Goal: Check status: Check status

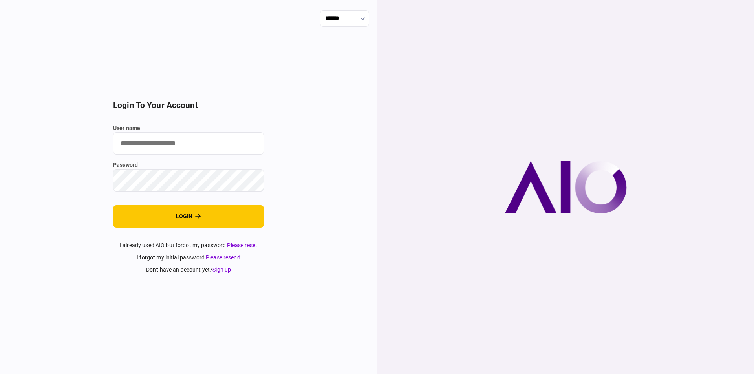
click at [168, 154] on input "user name" at bounding box center [188, 143] width 151 height 22
click at [171, 145] on input "user name" at bounding box center [188, 143] width 151 height 22
type input "**********"
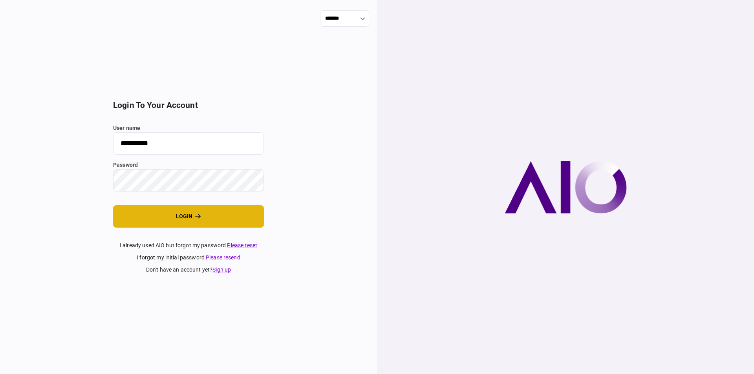
click at [222, 217] on button "login" at bounding box center [188, 216] width 151 height 22
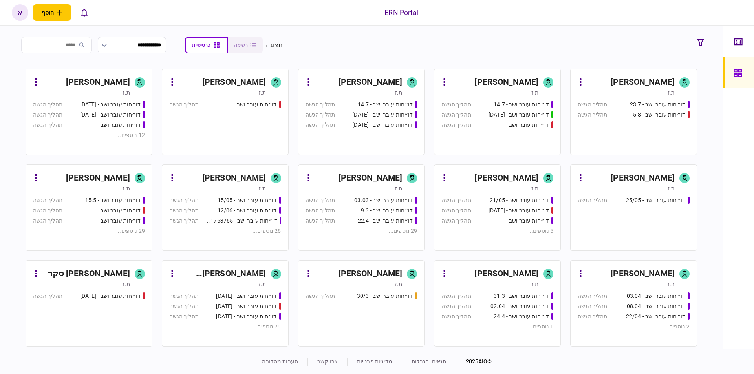
scroll to position [133, 0]
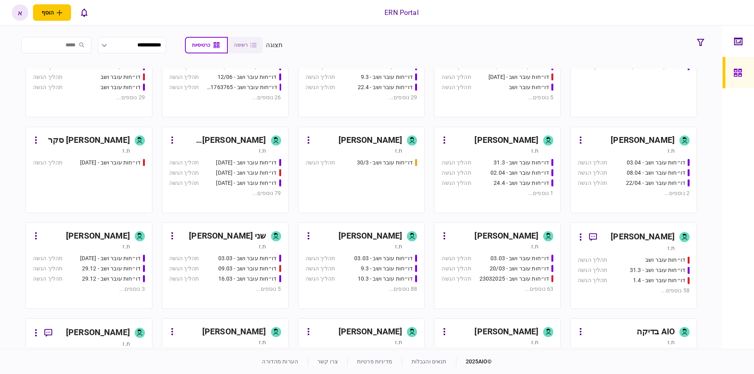
click at [395, 243] on div "ת.ז" at bounding box center [398, 247] width 7 height 8
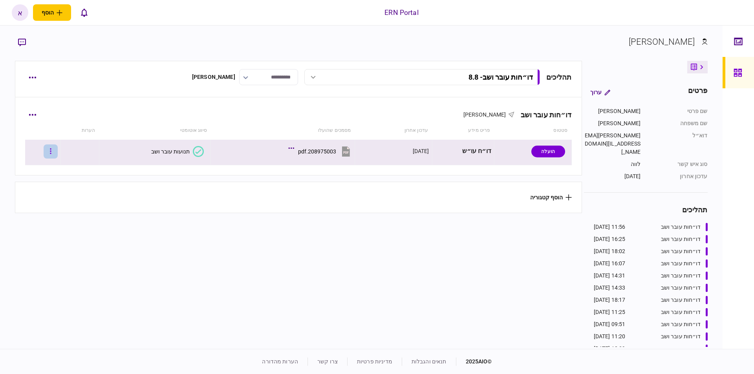
click at [52, 148] on button "button" at bounding box center [51, 151] width 14 height 14
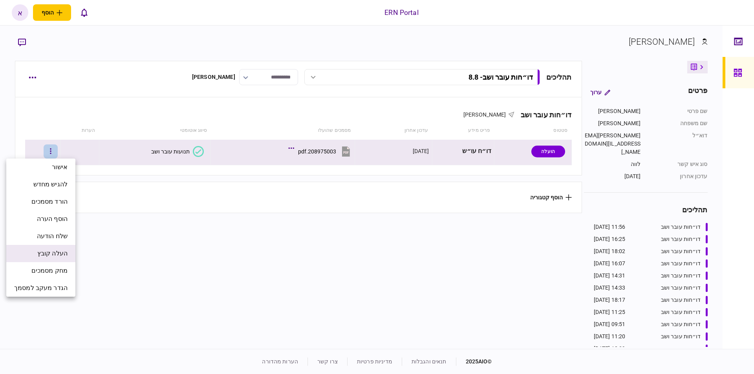
click at [64, 259] on li "העלה קובץ" at bounding box center [40, 253] width 69 height 17
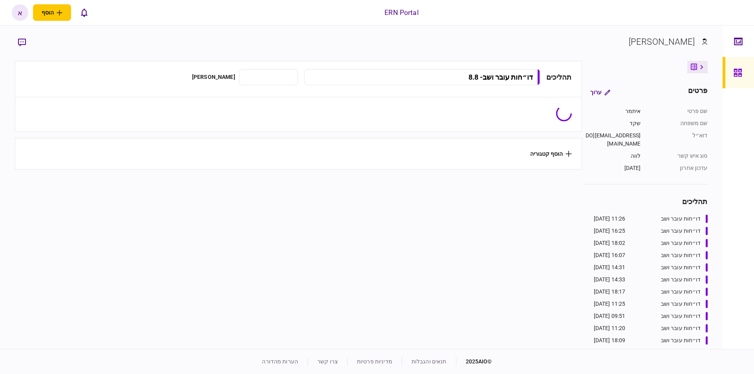
type input "**********"
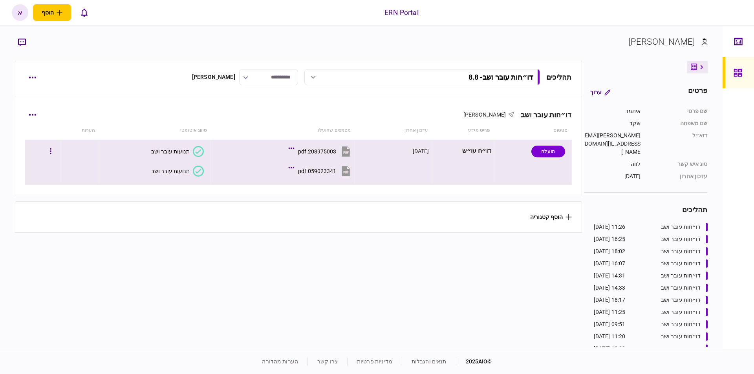
click at [172, 173] on div "תנועות עובר ושב" at bounding box center [170, 171] width 38 height 6
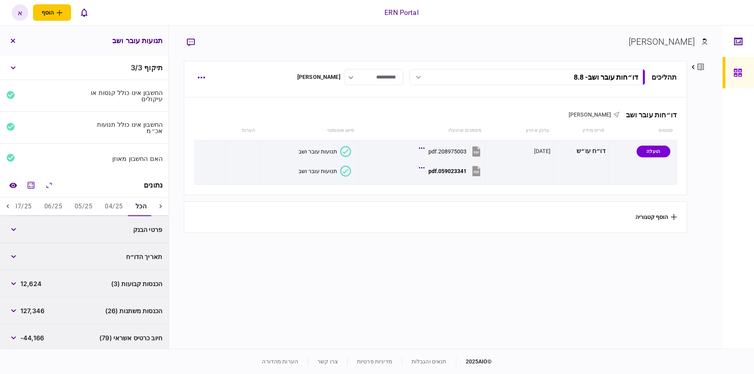
click at [113, 206] on button "04/25" at bounding box center [114, 206] width 30 height 19
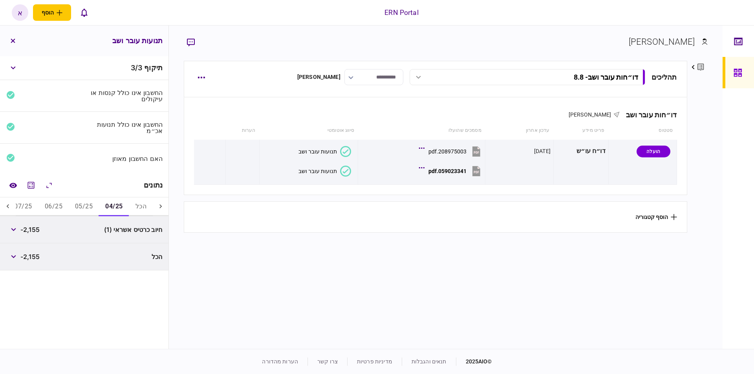
click at [80, 213] on button "05/25" at bounding box center [84, 206] width 30 height 19
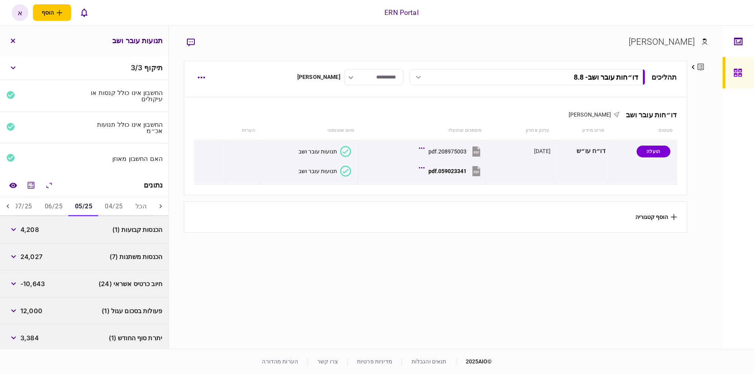
scroll to position [28, 0]
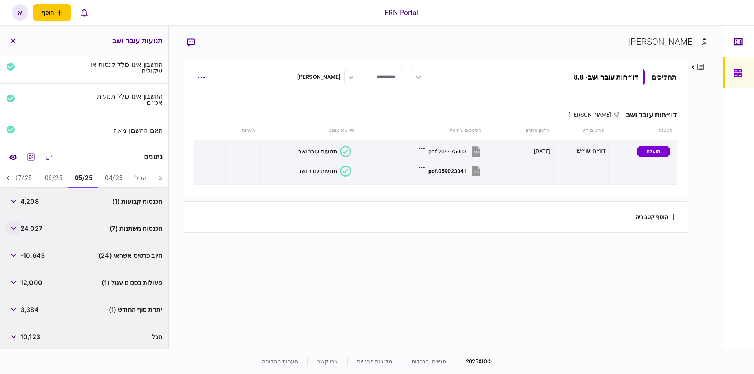
click at [16, 227] on icon "button" at bounding box center [13, 228] width 5 height 3
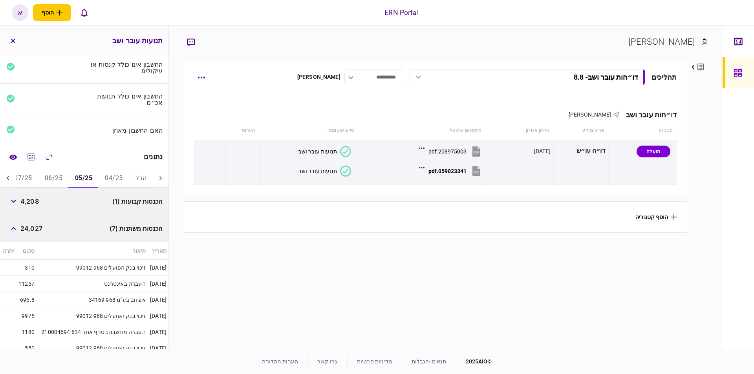
scroll to position [159, 0]
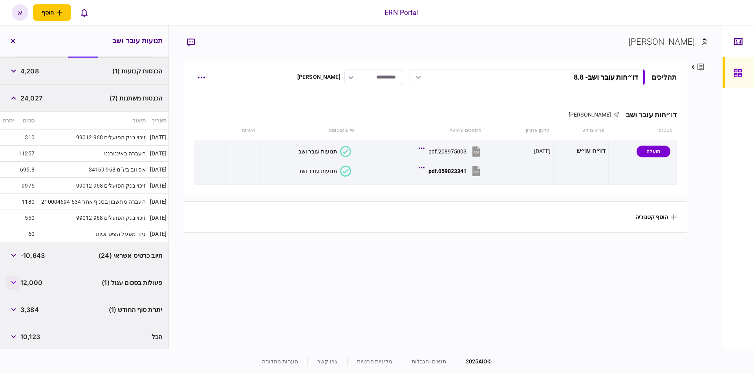
drag, startPoint x: 9, startPoint y: 281, endPoint x: 15, endPoint y: 283, distance: 6.3
click at [9, 281] on button "button" at bounding box center [13, 283] width 14 height 14
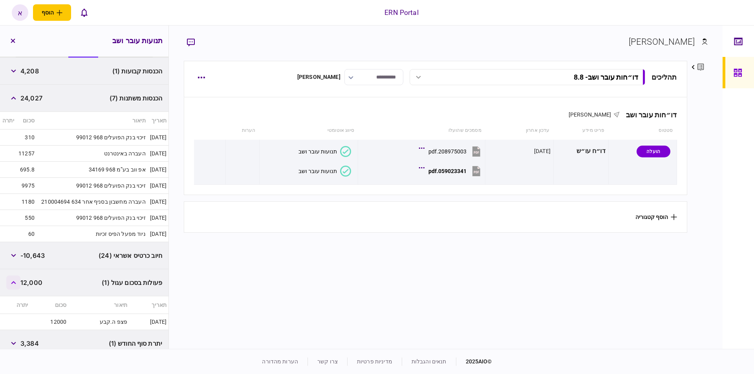
click at [18, 282] on button "button" at bounding box center [13, 283] width 14 height 14
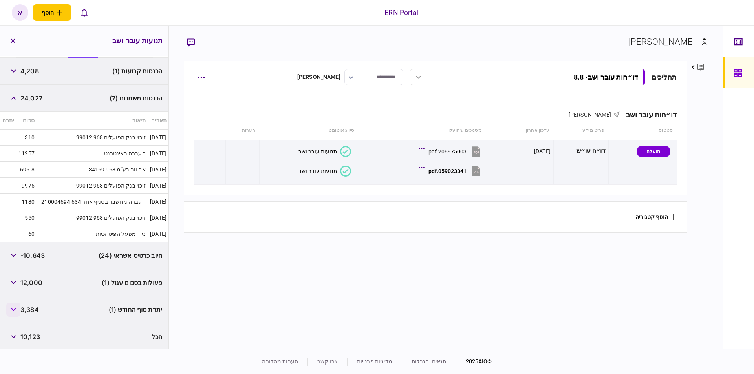
click at [20, 307] on button "button" at bounding box center [13, 310] width 14 height 14
click at [16, 282] on icon "button" at bounding box center [13, 282] width 5 height 3
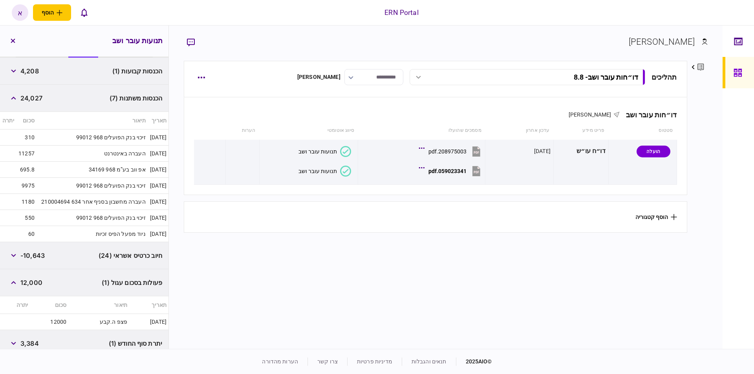
scroll to position [2, 0]
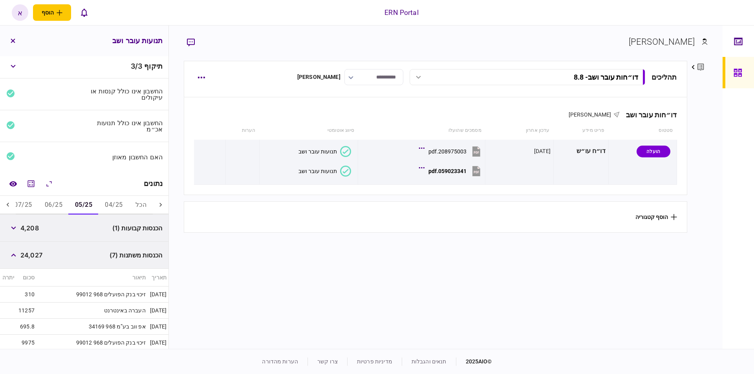
click at [11, 204] on icon at bounding box center [8, 205] width 8 height 8
click at [33, 181] on icon "מחשבון" at bounding box center [31, 183] width 7 height 7
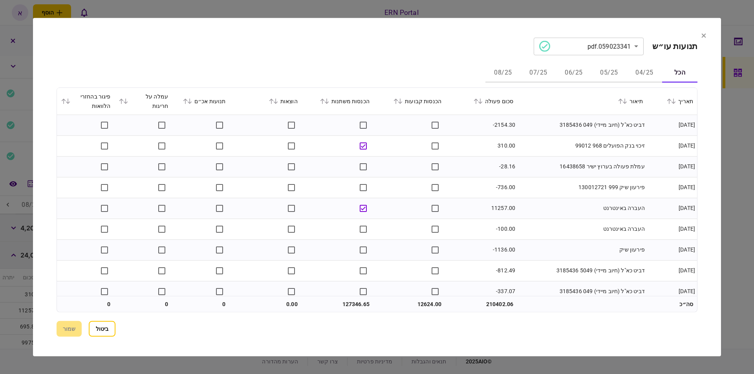
click at [620, 72] on button "05/25" at bounding box center [608, 73] width 35 height 19
click at [646, 72] on button "04/25" at bounding box center [643, 73] width 35 height 19
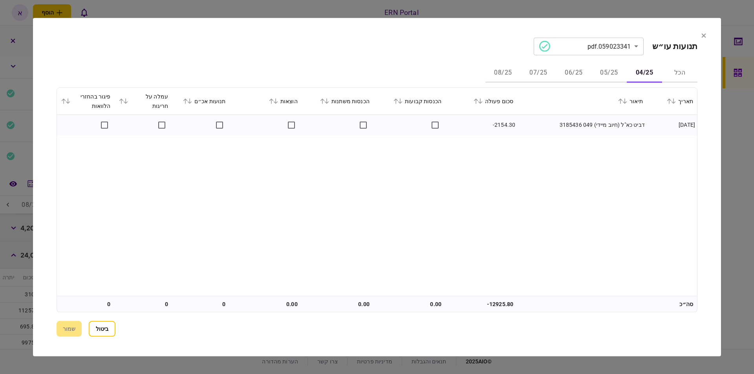
click at [607, 67] on button "05/25" at bounding box center [608, 73] width 35 height 19
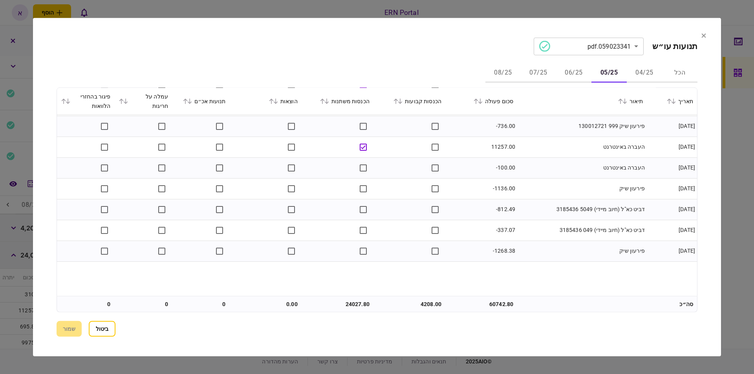
scroll to position [0, 0]
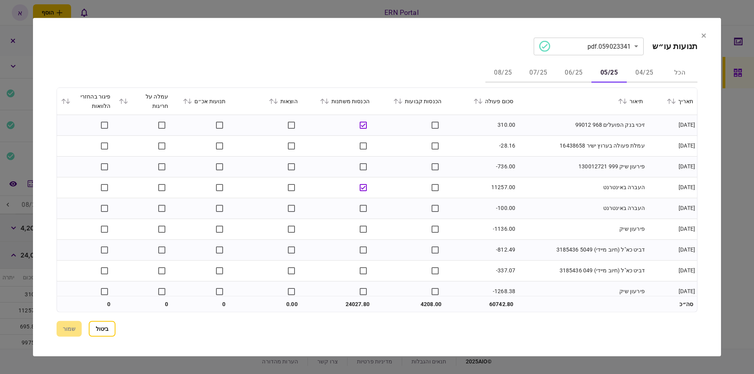
click at [579, 65] on button "06/25" at bounding box center [573, 73] width 35 height 19
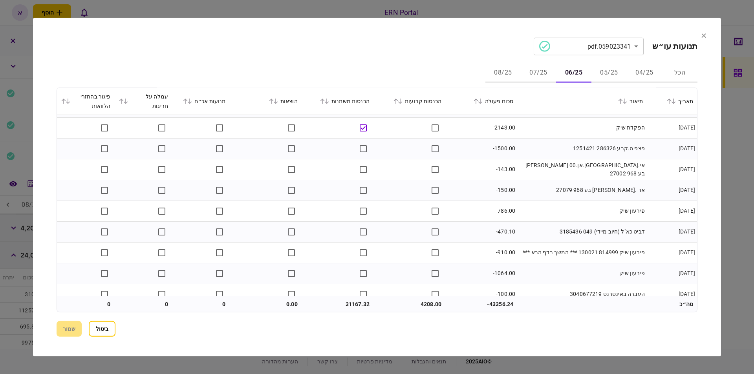
scroll to position [920, 0]
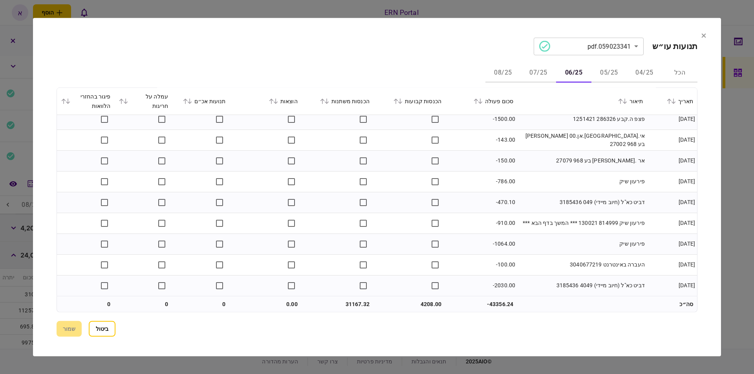
click at [532, 69] on button "07/25" at bounding box center [537, 73] width 35 height 19
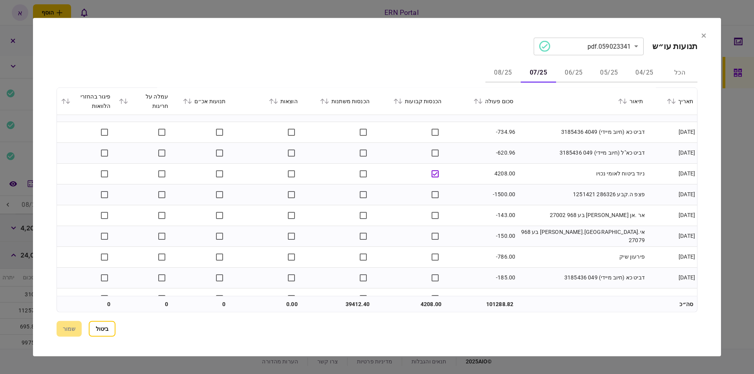
scroll to position [1130, 0]
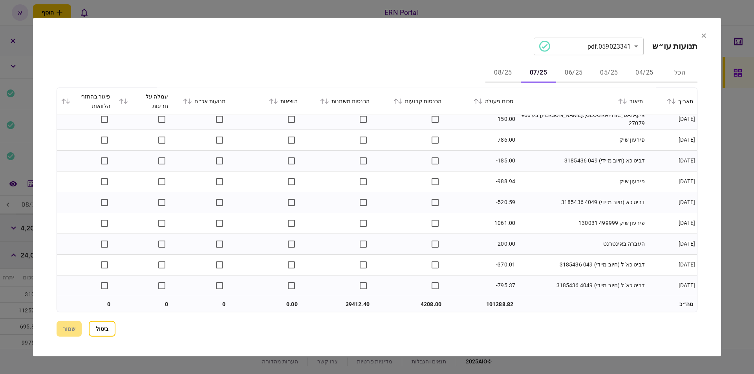
click at [501, 76] on button "08/25" at bounding box center [502, 73] width 35 height 19
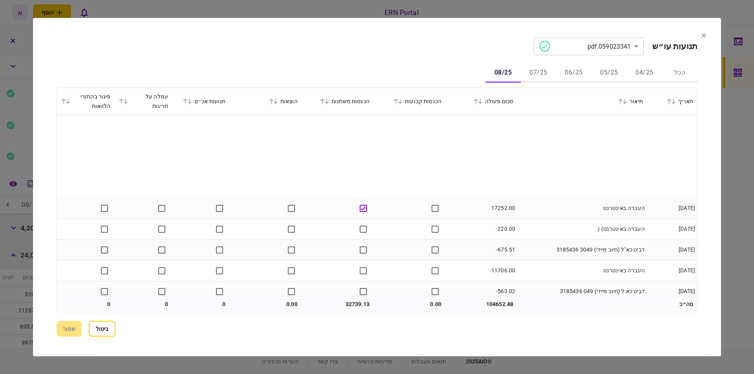
scroll to position [90, 0]
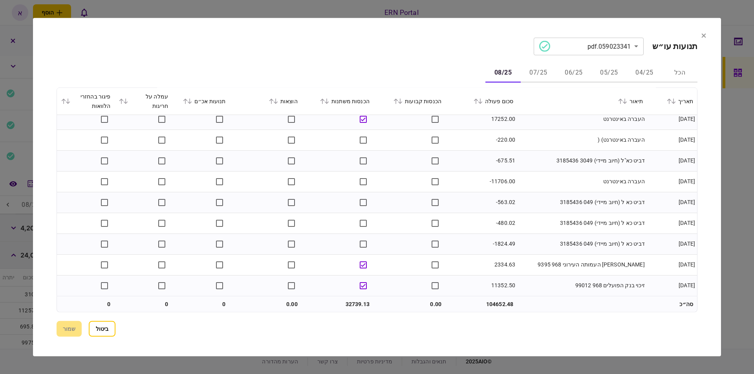
click at [108, 331] on button "ביטול" at bounding box center [102, 329] width 27 height 16
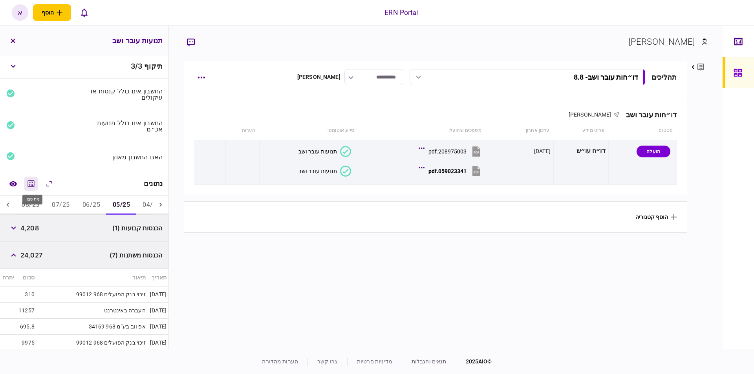
click at [30, 181] on icon "מחשבון" at bounding box center [30, 183] width 9 height 9
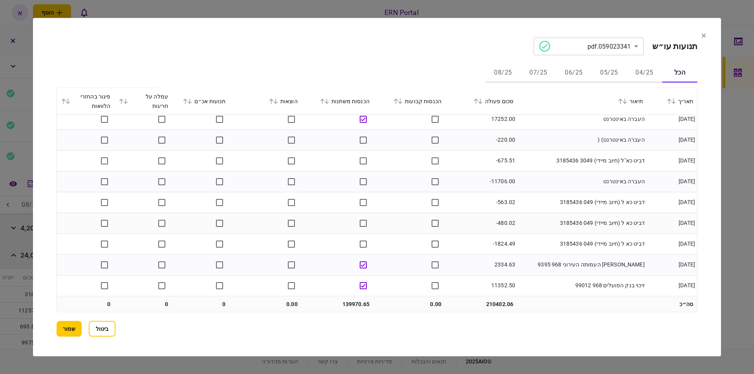
scroll to position [3648, 0]
click at [77, 324] on button "שמור" at bounding box center [69, 329] width 25 height 16
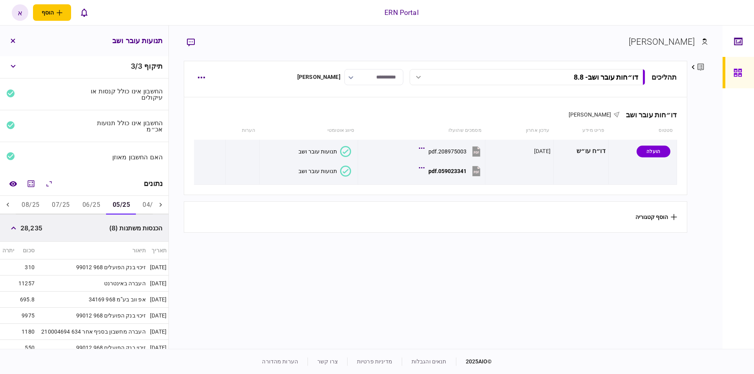
click at [32, 230] on span "28,235" at bounding box center [31, 227] width 22 height 9
copy span "28,235"
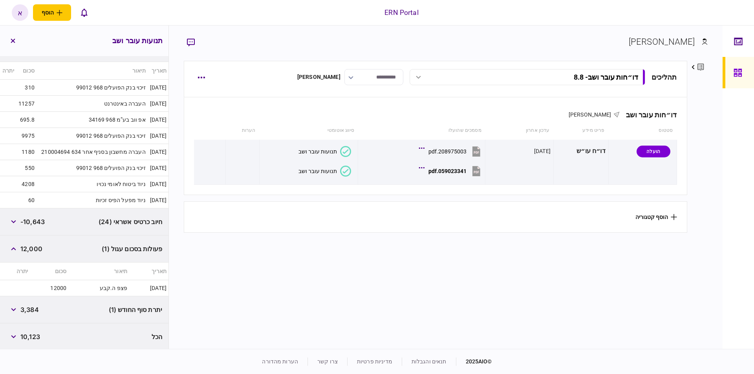
click at [31, 307] on span "3,384" at bounding box center [29, 309] width 18 height 9
copy span "3,384"
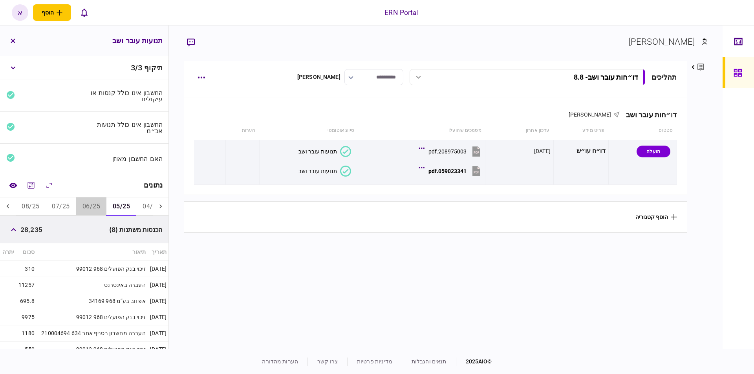
click at [97, 206] on button "06/25" at bounding box center [91, 206] width 30 height 19
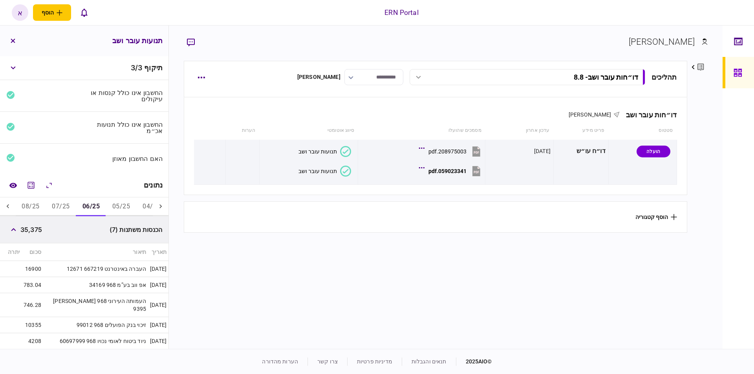
click at [33, 228] on span "35,375" at bounding box center [31, 229] width 22 height 9
copy span "35,375"
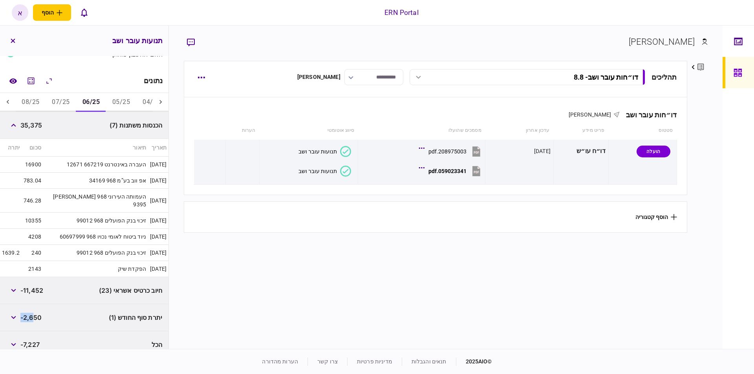
drag, startPoint x: 22, startPoint y: 307, endPoint x: 35, endPoint y: 305, distance: 12.3
click at [35, 313] on span "-2,650" at bounding box center [30, 317] width 21 height 9
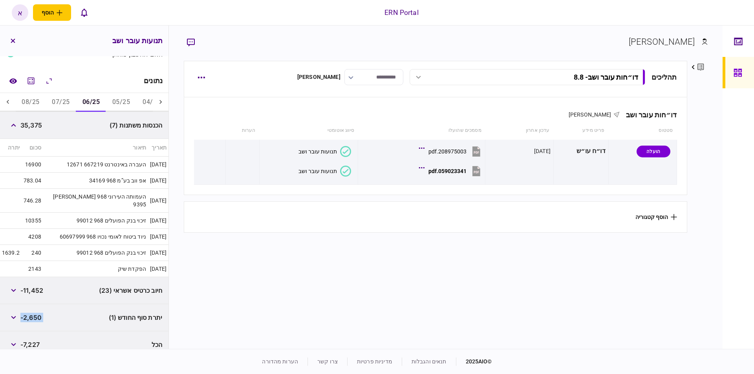
click at [35, 313] on span "-2,650" at bounding box center [30, 317] width 21 height 9
click at [69, 106] on button "07/25" at bounding box center [61, 102] width 30 height 19
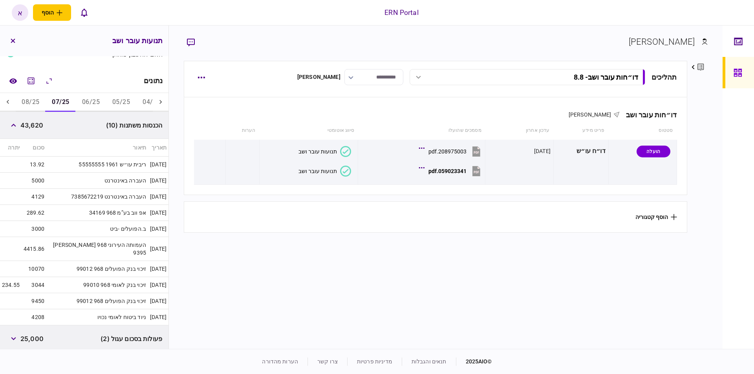
click at [33, 128] on span "43,620" at bounding box center [31, 125] width 23 height 9
click at [37, 124] on span "43,620" at bounding box center [31, 125] width 23 height 9
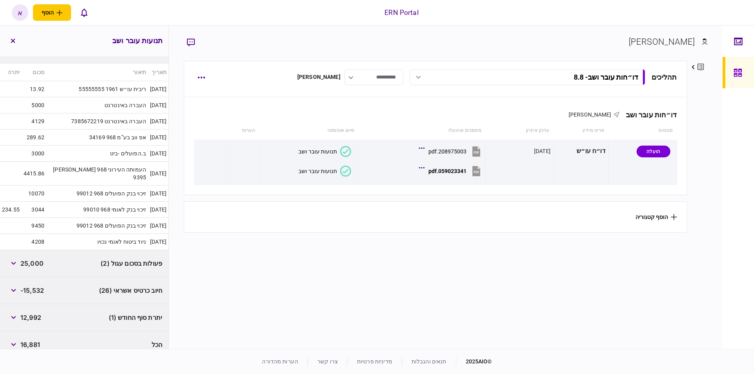
click at [31, 313] on span "12,992" at bounding box center [30, 317] width 21 height 9
copy span "12,992"
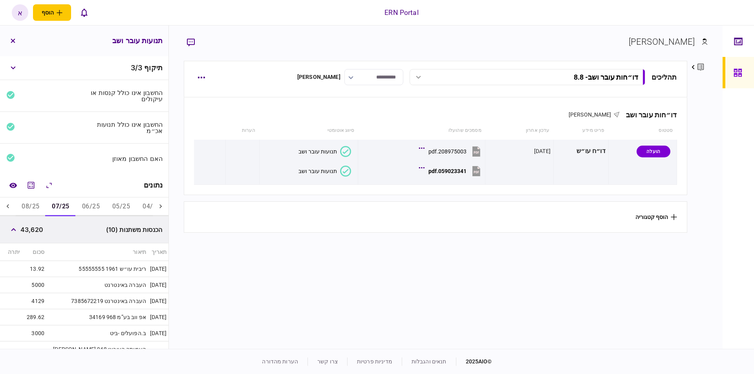
click at [26, 202] on button "08/25" at bounding box center [30, 206] width 30 height 19
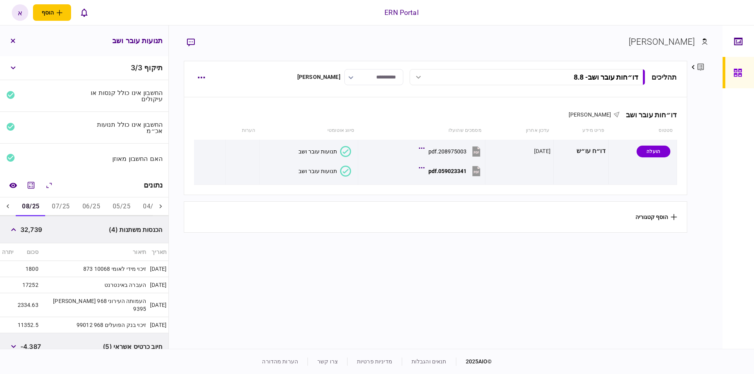
scroll to position [56, 0]
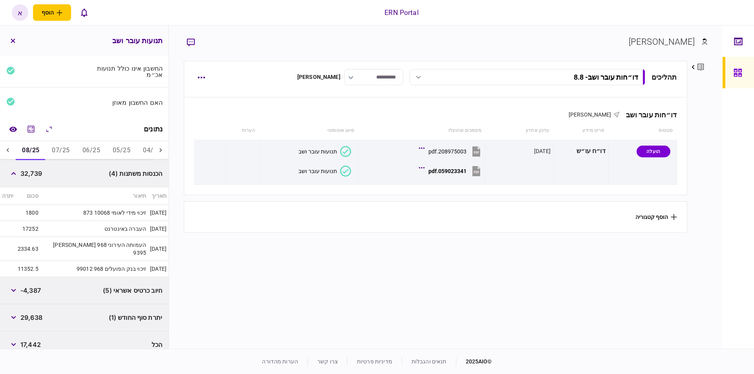
click at [38, 169] on span "32,739" at bounding box center [31, 173] width 22 height 9
copy span "32,739"
click at [33, 313] on span "29,638" at bounding box center [31, 317] width 22 height 9
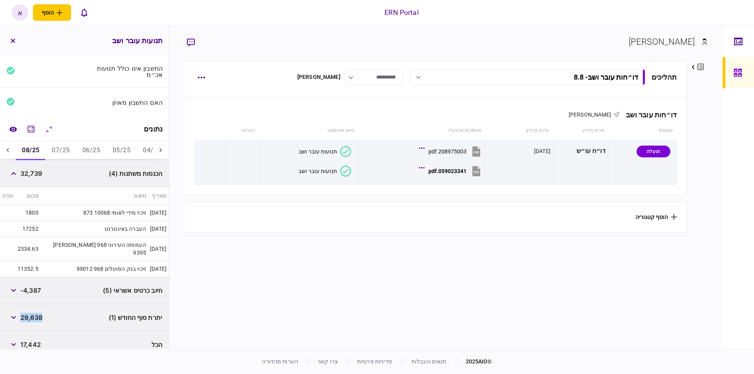
copy span "29,638"
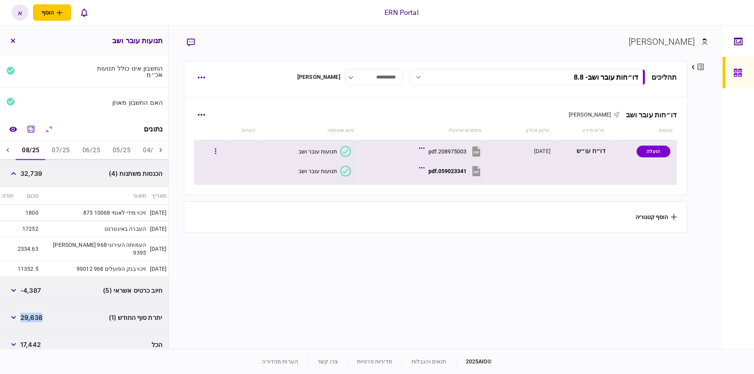
click at [465, 177] on button "059023341.pdf" at bounding box center [451, 171] width 62 height 18
click at [464, 175] on button "059023341.pdf" at bounding box center [451, 171] width 62 height 18
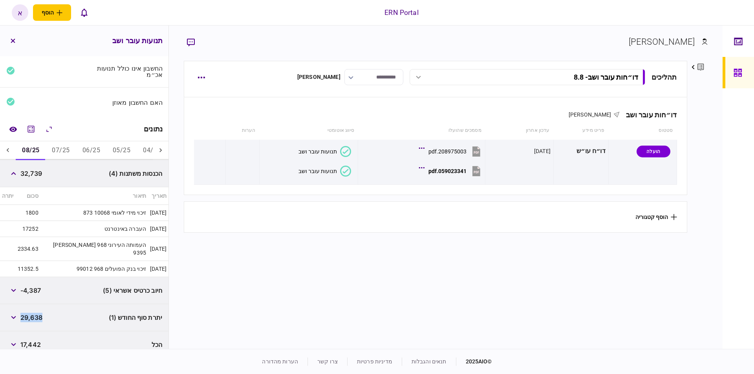
click at [378, 332] on section "תהליכים דו״חות עובר ושב - 8.8 דו״חות עובר ושב - 8.8 11:26 10/08/2025 דו״חות עוב…" at bounding box center [435, 204] width 503 height 286
